Goal: Task Accomplishment & Management: Use online tool/utility

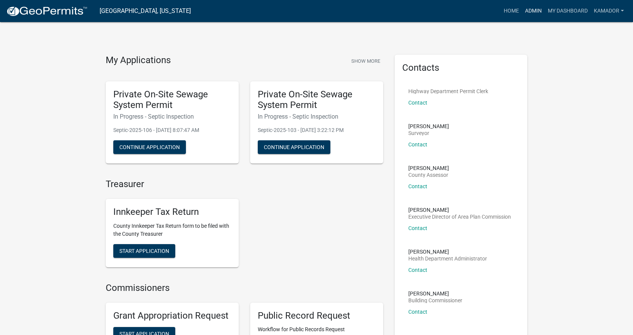
click at [532, 11] on link "Admin" at bounding box center [533, 11] width 23 height 14
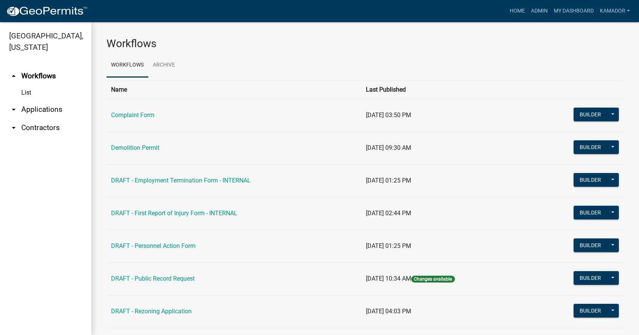
click at [46, 106] on link "arrow_drop_down Applications" at bounding box center [45, 109] width 91 height 18
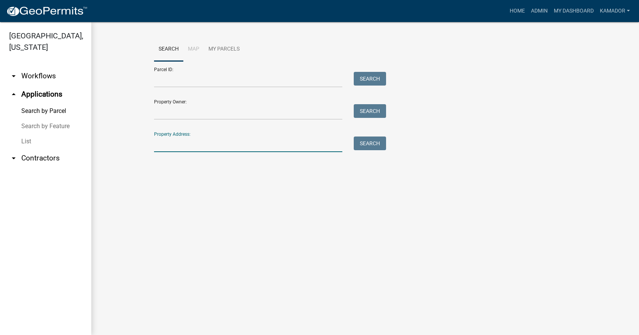
click at [177, 142] on input "Property Address:" at bounding box center [248, 144] width 188 height 16
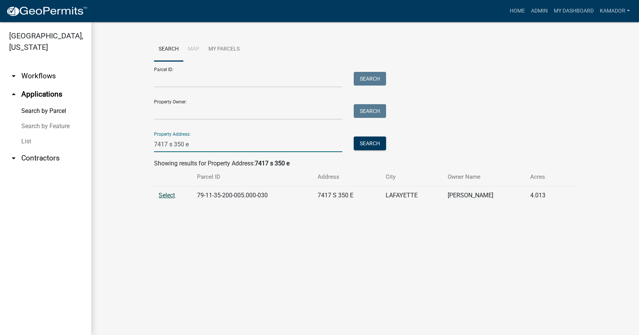
type input "7417 s 350 e"
click at [170, 196] on span "Select" at bounding box center [166, 195] width 16 height 7
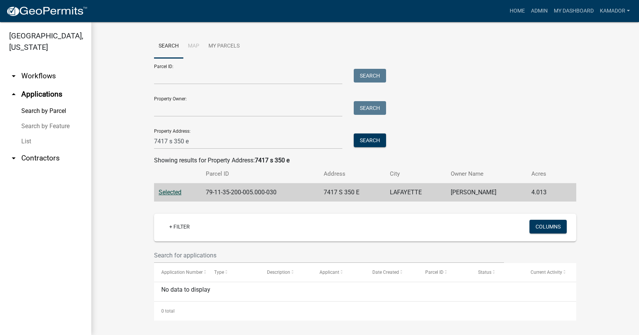
scroll to position [4, 0]
